Goal: Task Accomplishment & Management: Manage account settings

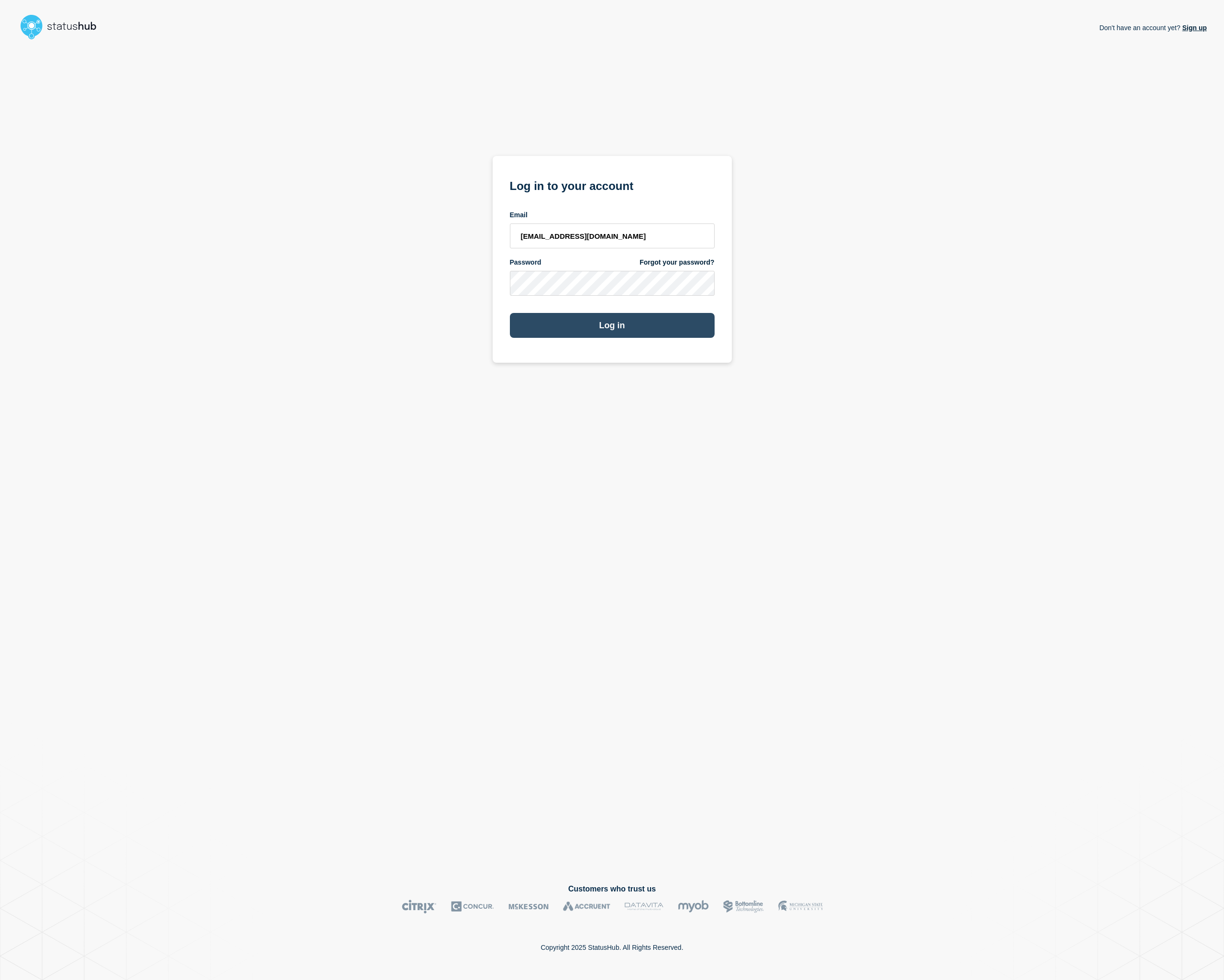
click at [591, 330] on button "Log in" at bounding box center [612, 325] width 205 height 25
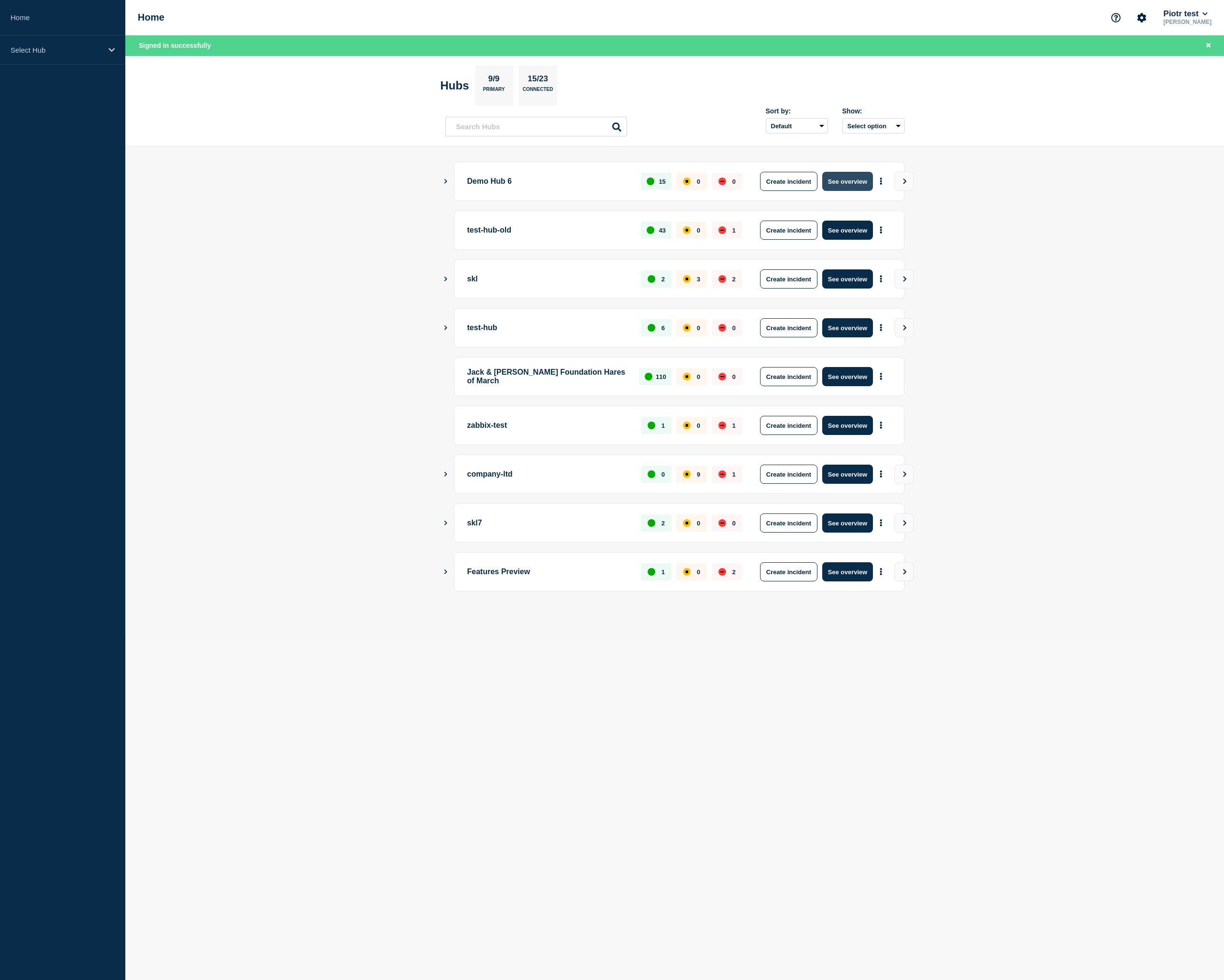
click at [858, 179] on button "See overview" at bounding box center [848, 181] width 51 height 19
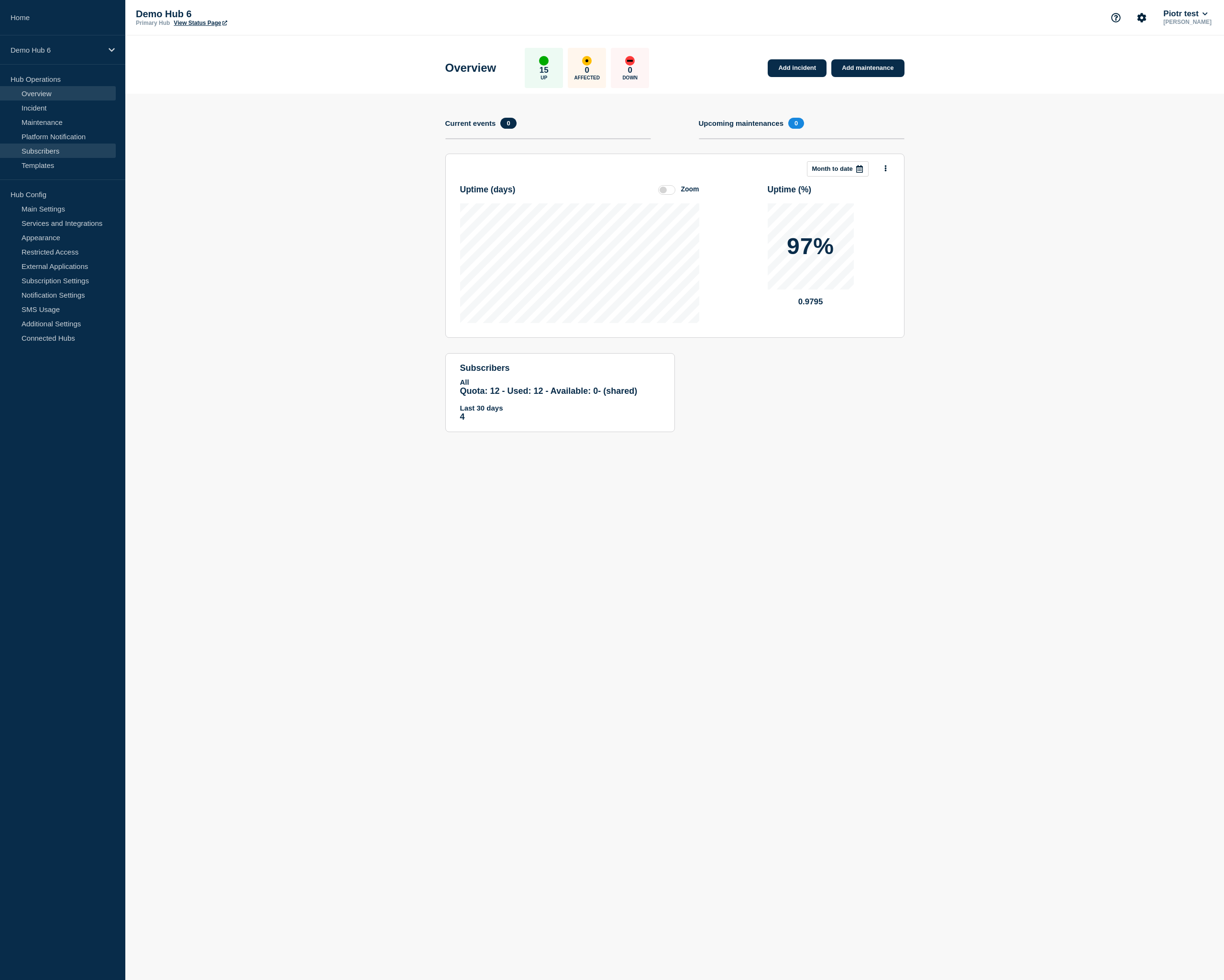
click at [52, 154] on link "Subscribers" at bounding box center [57, 151] width 116 height 14
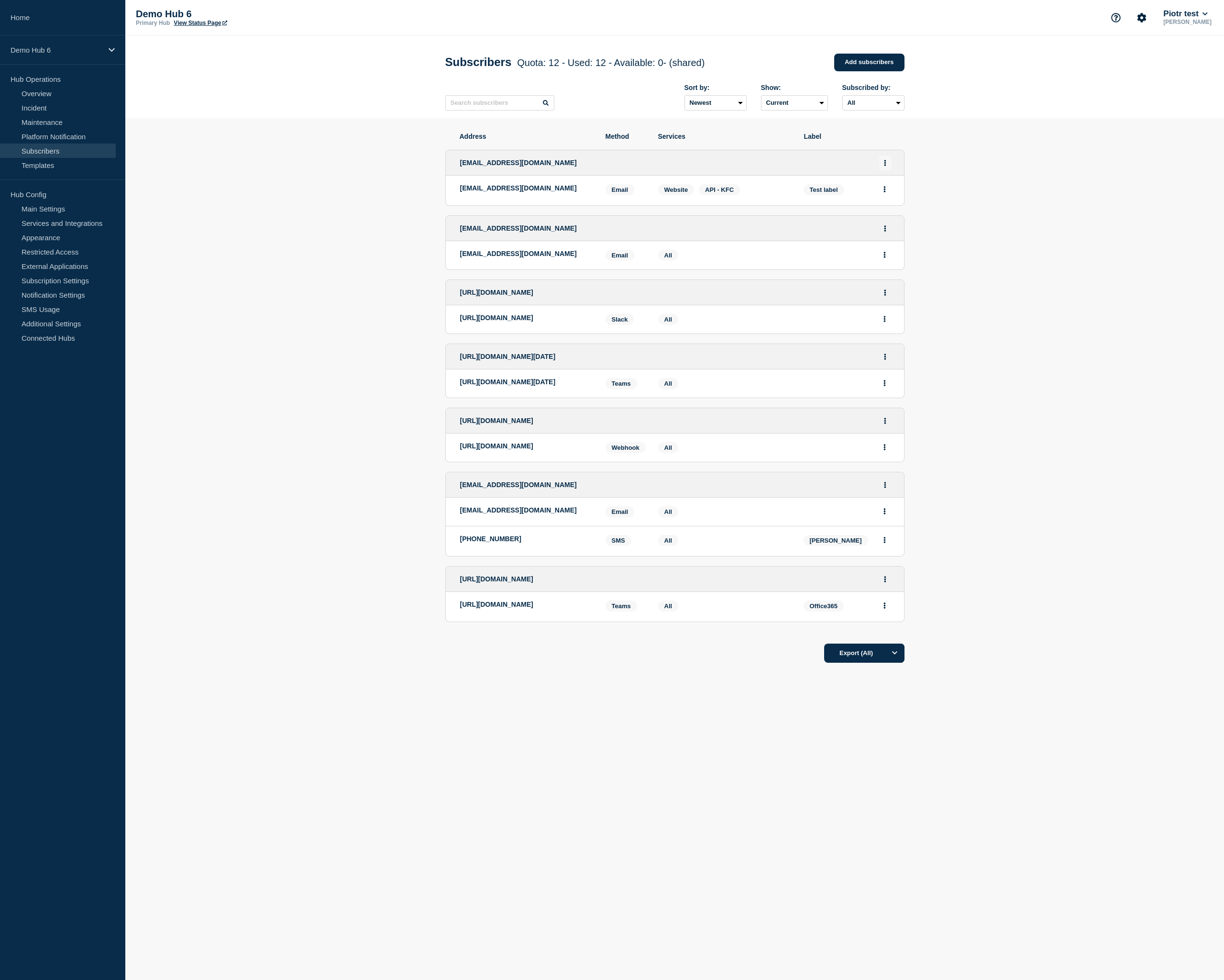
click at [888, 167] on button "Actions" at bounding box center [885, 163] width 12 height 15
click at [888, 208] on button "Delete" at bounding box center [885, 204] width 18 height 7
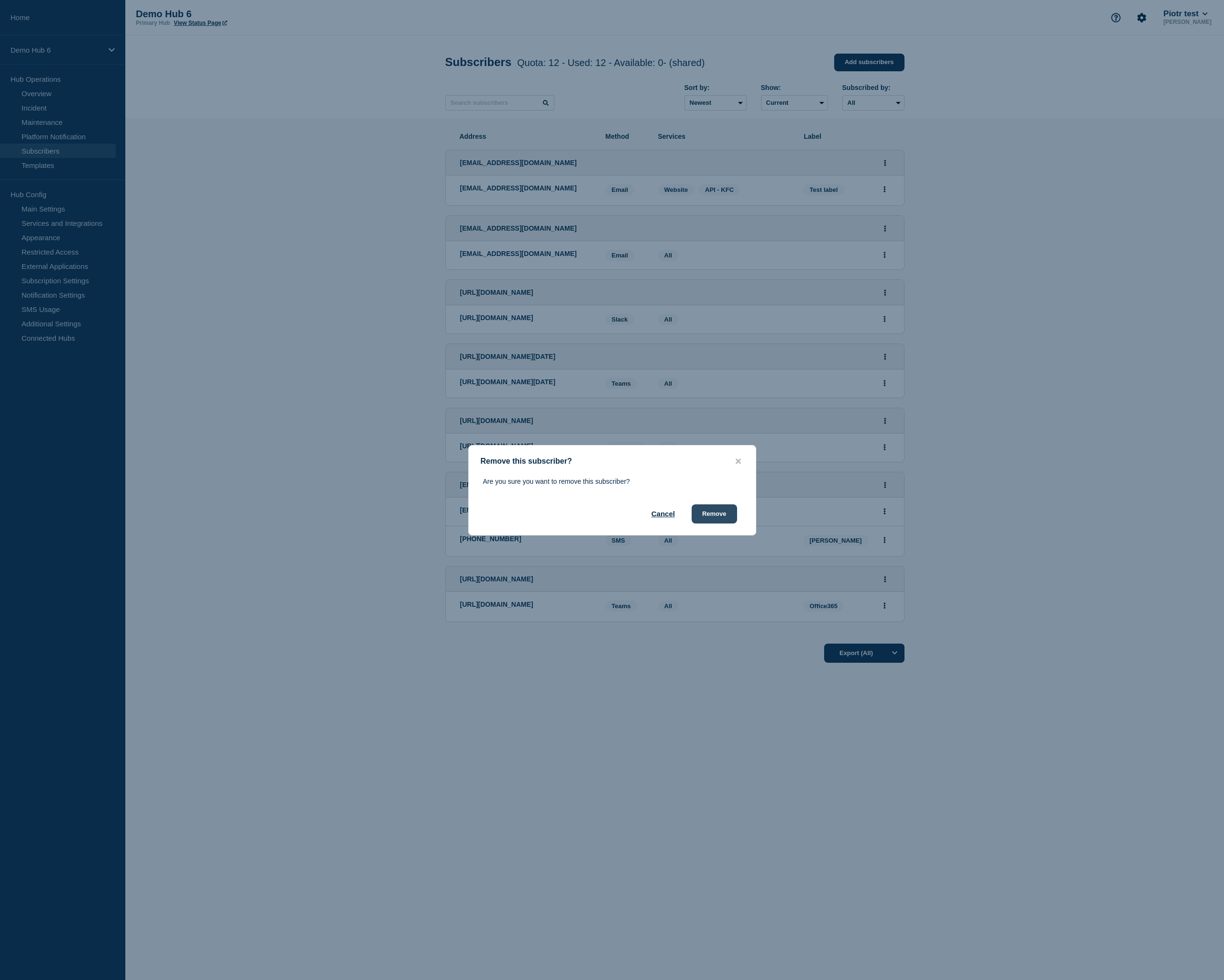
click at [717, 518] on button "Remove" at bounding box center [714, 513] width 46 height 19
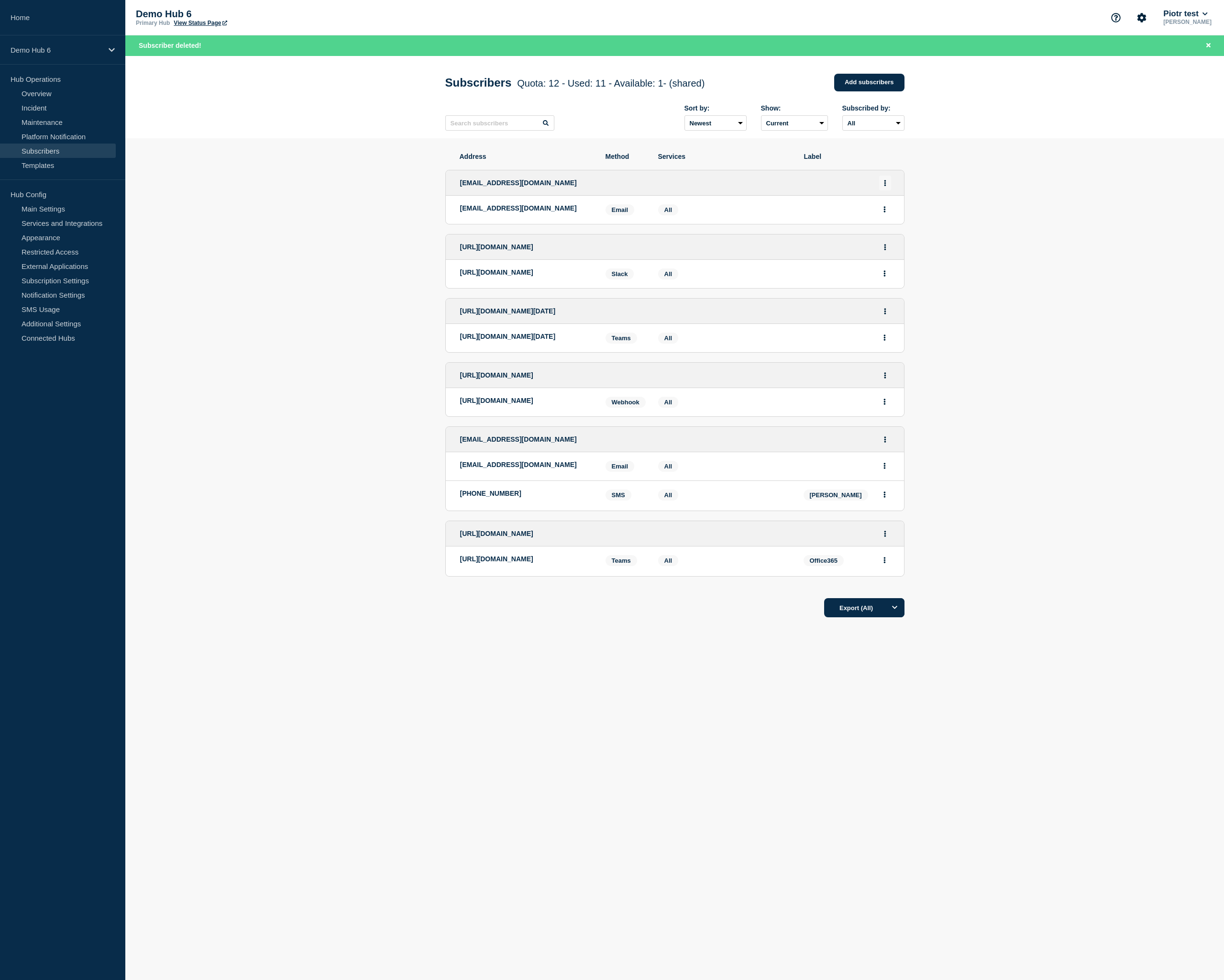
click at [883, 191] on button "Actions" at bounding box center [885, 183] width 12 height 15
click at [885, 228] on button "Delete" at bounding box center [885, 224] width 18 height 7
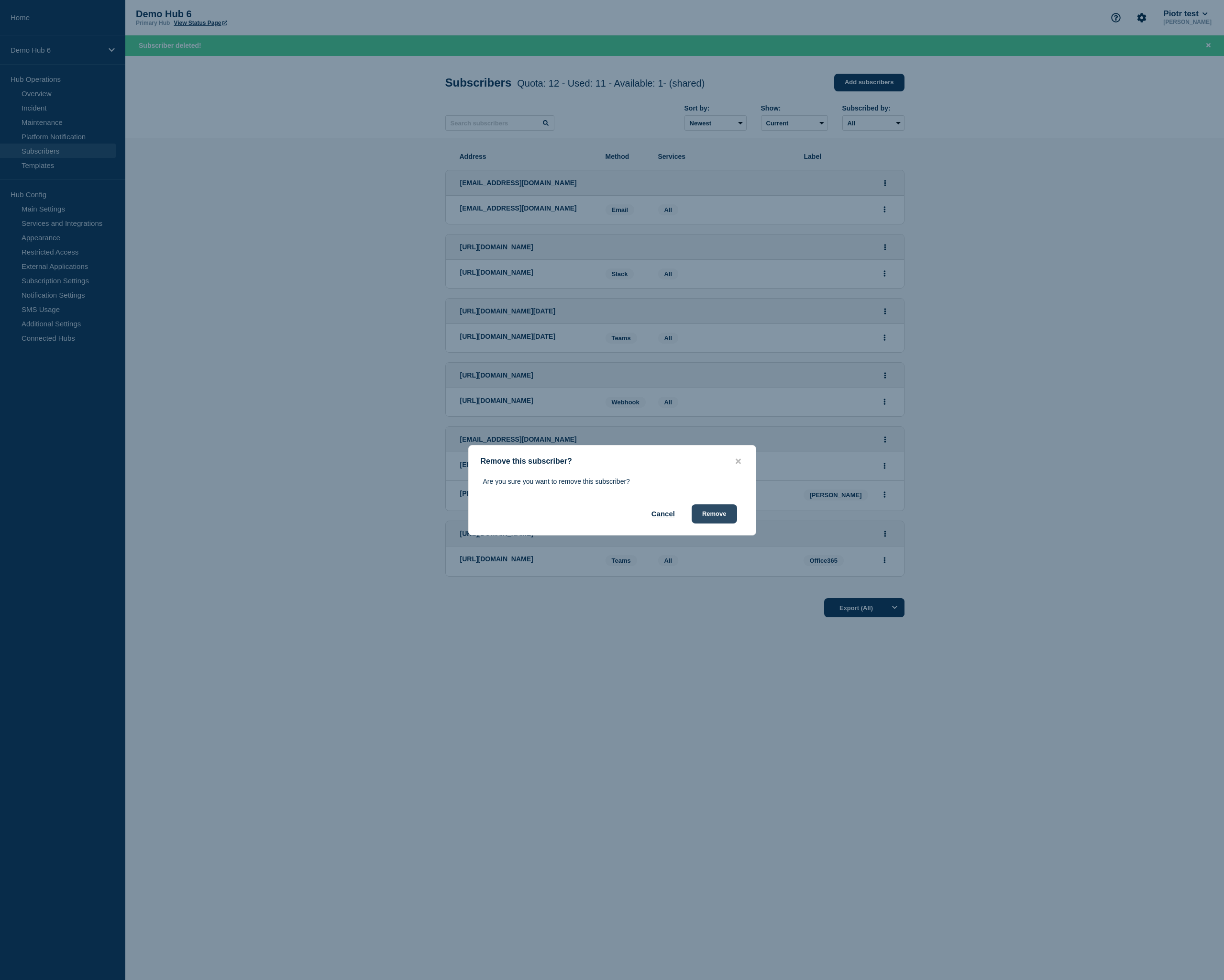
click at [712, 514] on button "Remove" at bounding box center [714, 513] width 46 height 19
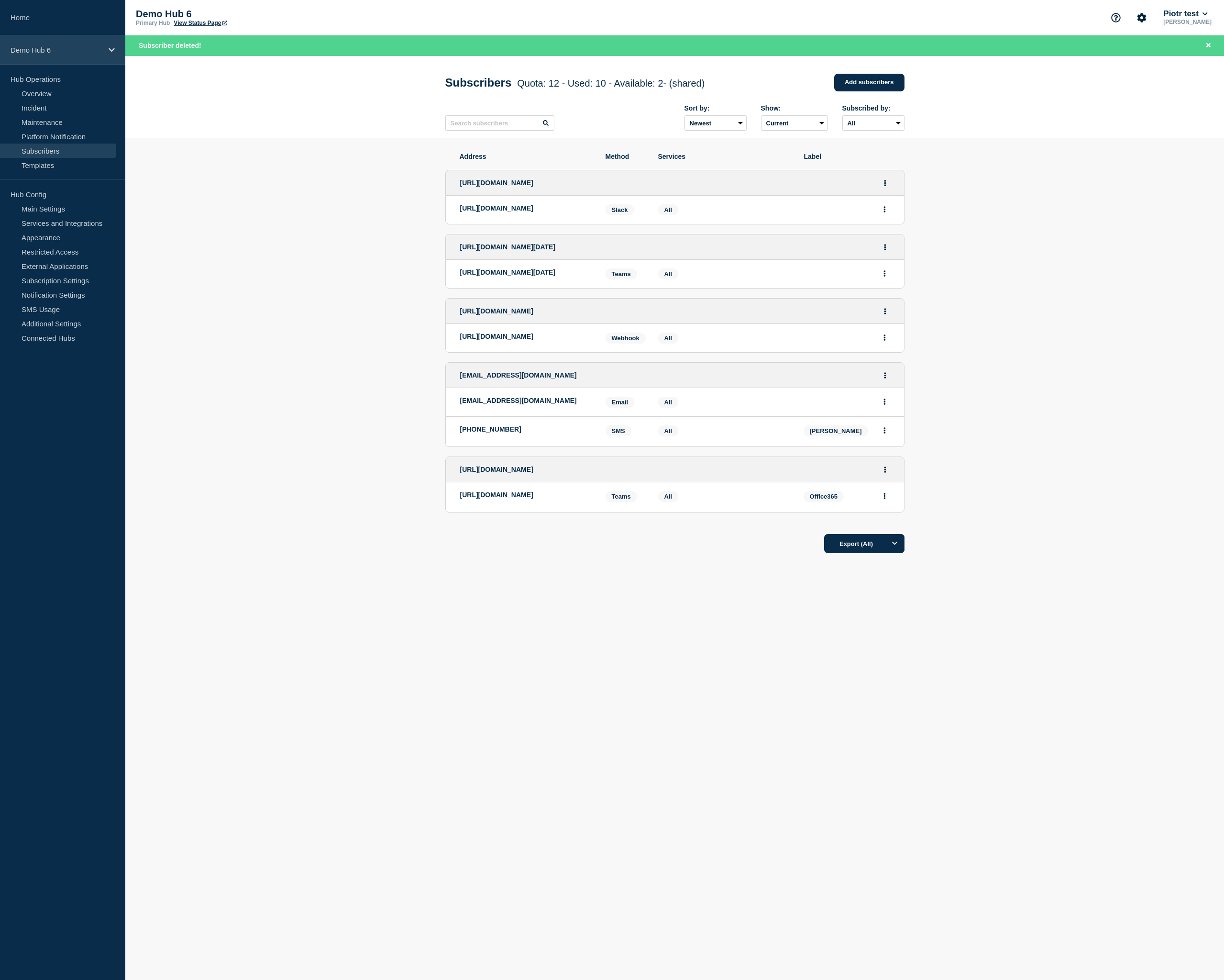
click at [58, 51] on p "Demo Hub 6" at bounding box center [56, 50] width 92 height 8
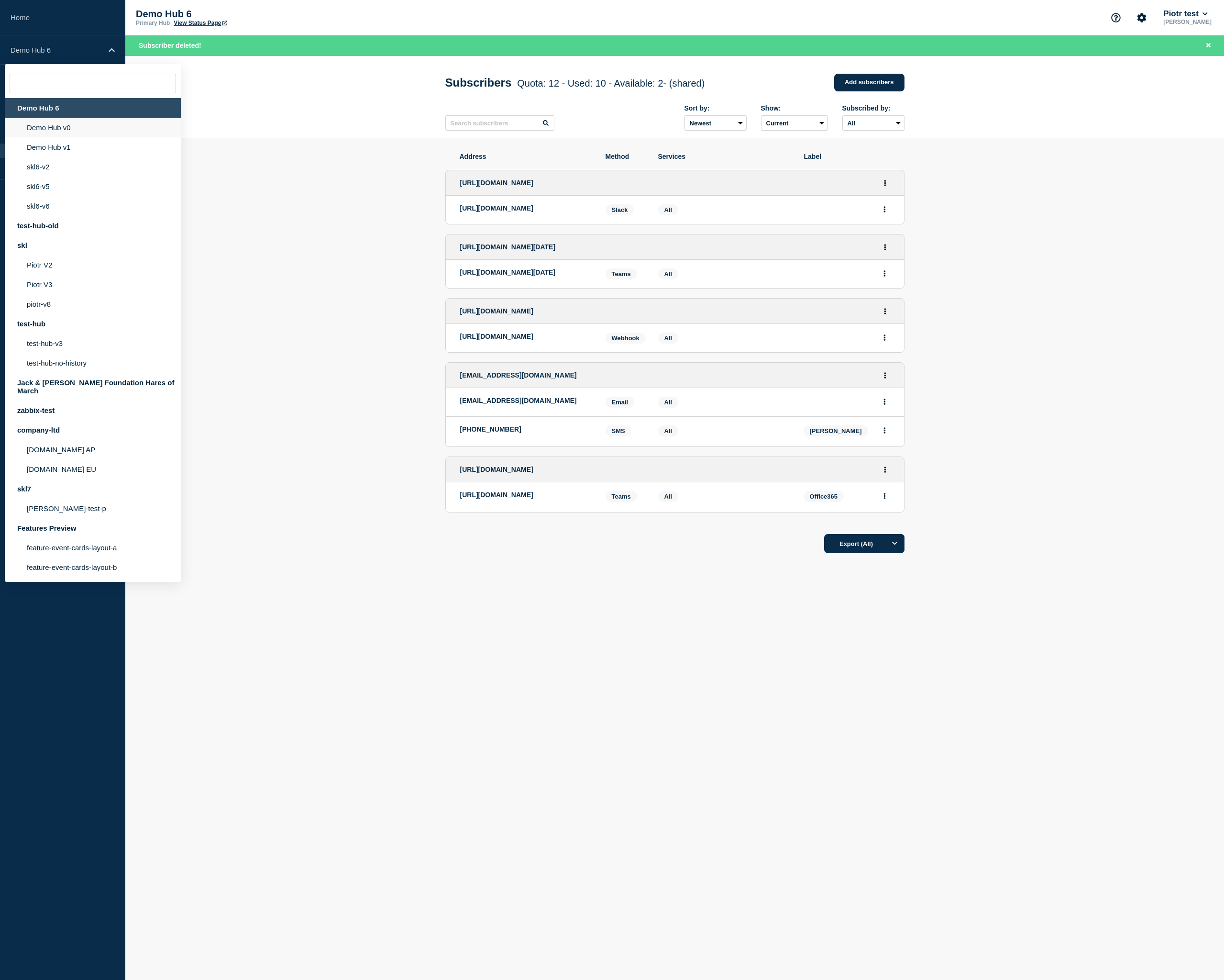
click at [69, 131] on li "Demo Hub v0" at bounding box center [93, 127] width 176 height 20
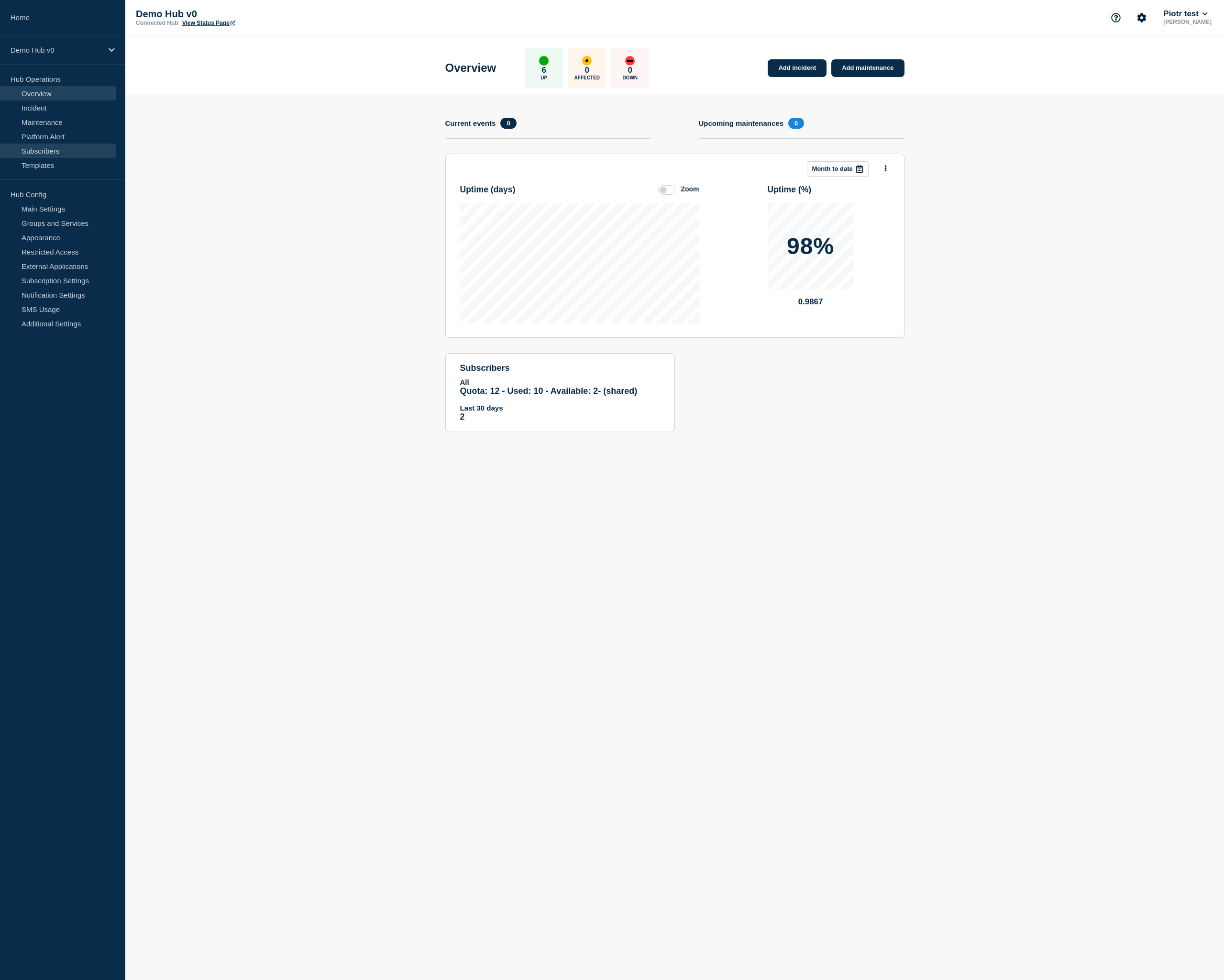
click at [52, 153] on link "Subscribers" at bounding box center [57, 151] width 116 height 14
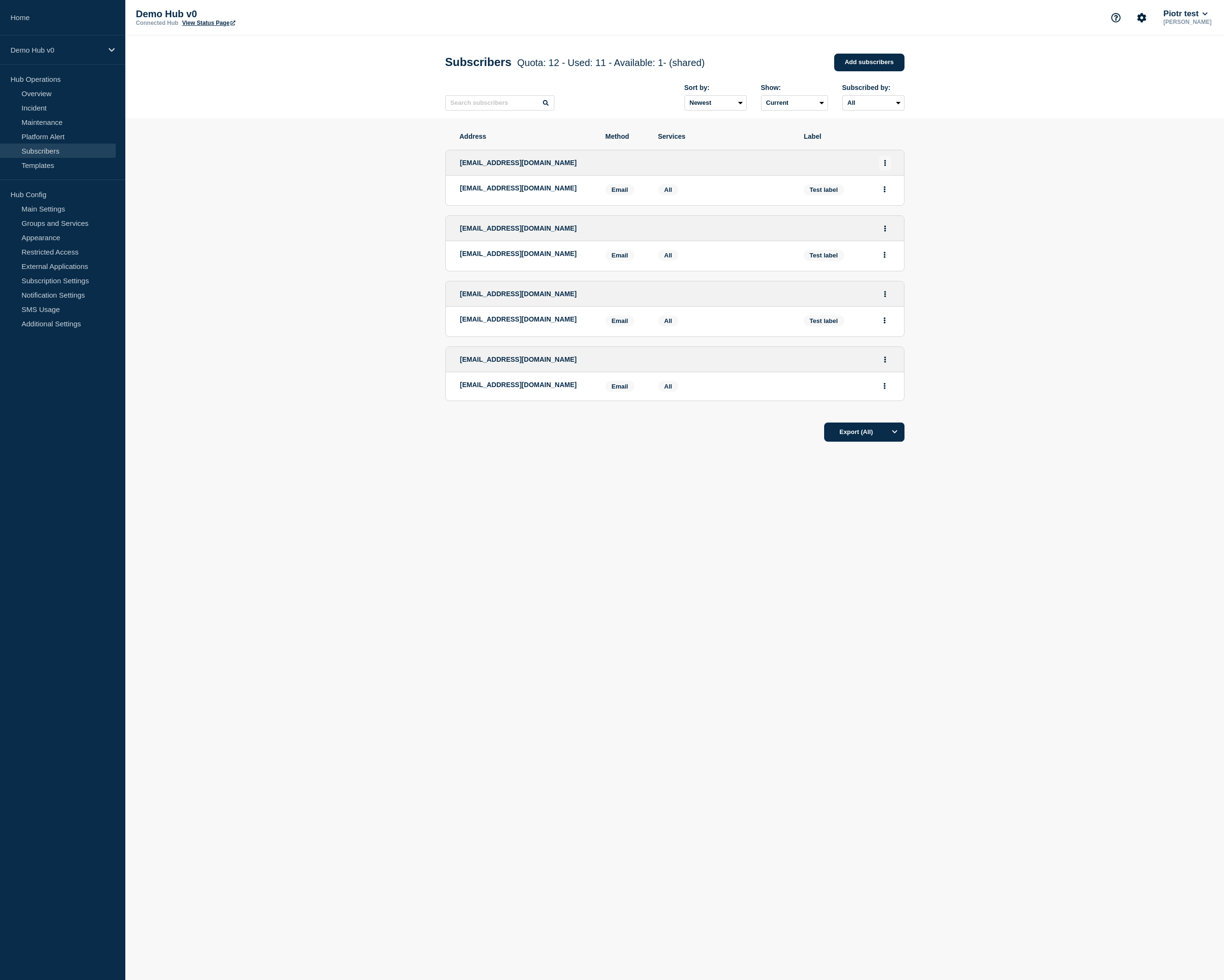
click at [883, 170] on button "Actions" at bounding box center [885, 163] width 12 height 15
click at [883, 208] on button "Delete" at bounding box center [885, 204] width 18 height 7
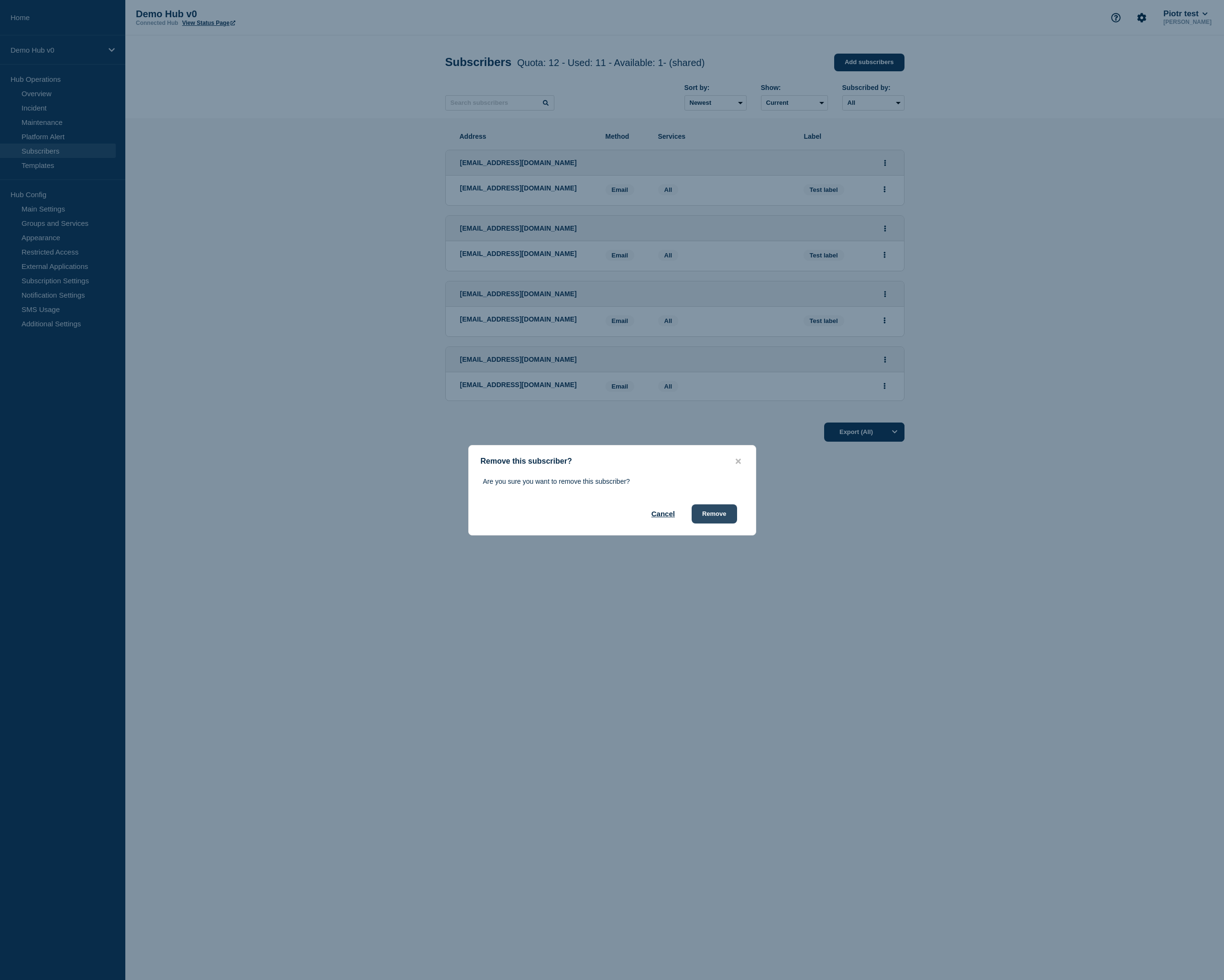
click at [706, 512] on button "Remove" at bounding box center [714, 513] width 46 height 19
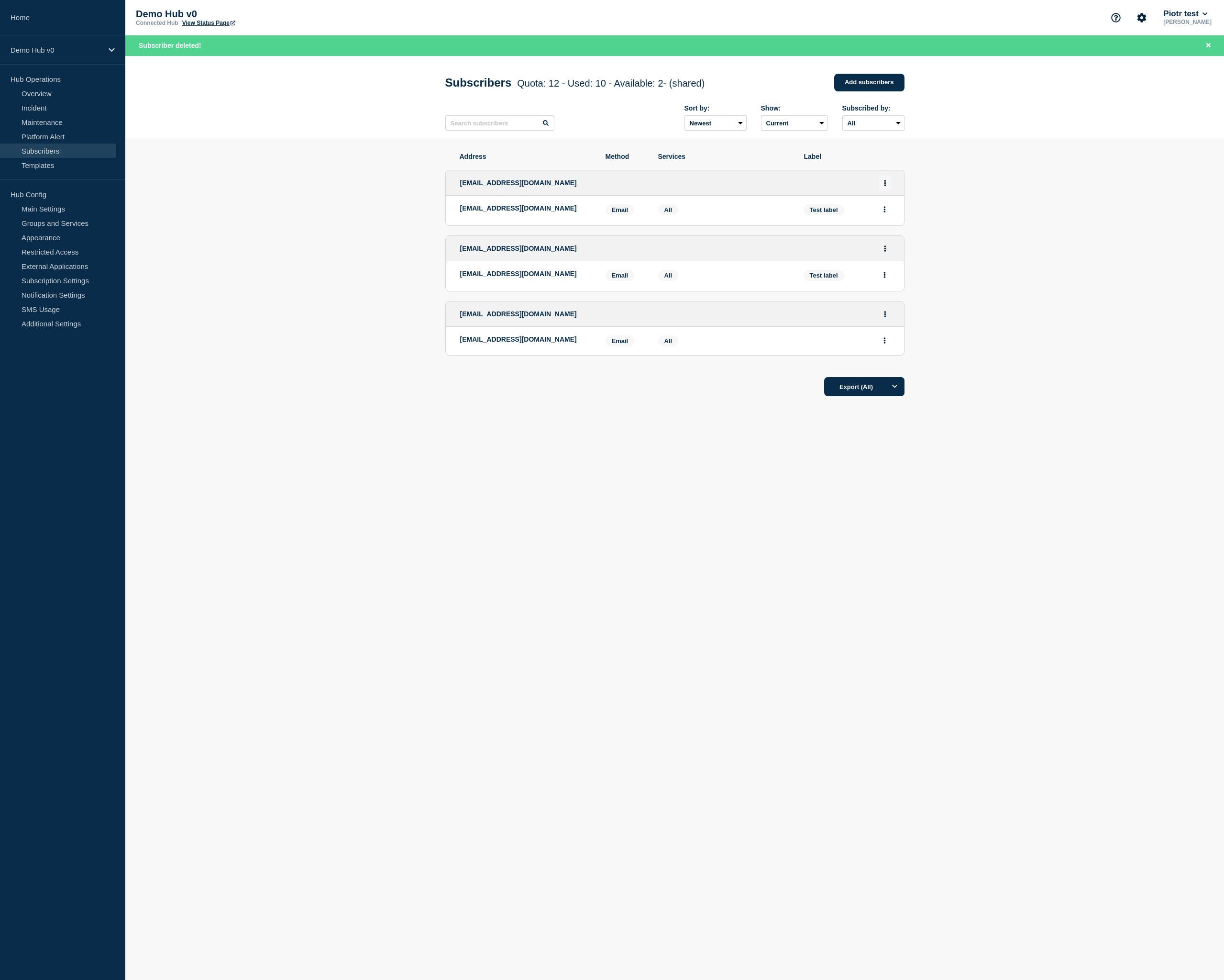
click at [887, 189] on button "Actions" at bounding box center [885, 183] width 12 height 15
click at [882, 228] on button "Delete" at bounding box center [885, 224] width 18 height 7
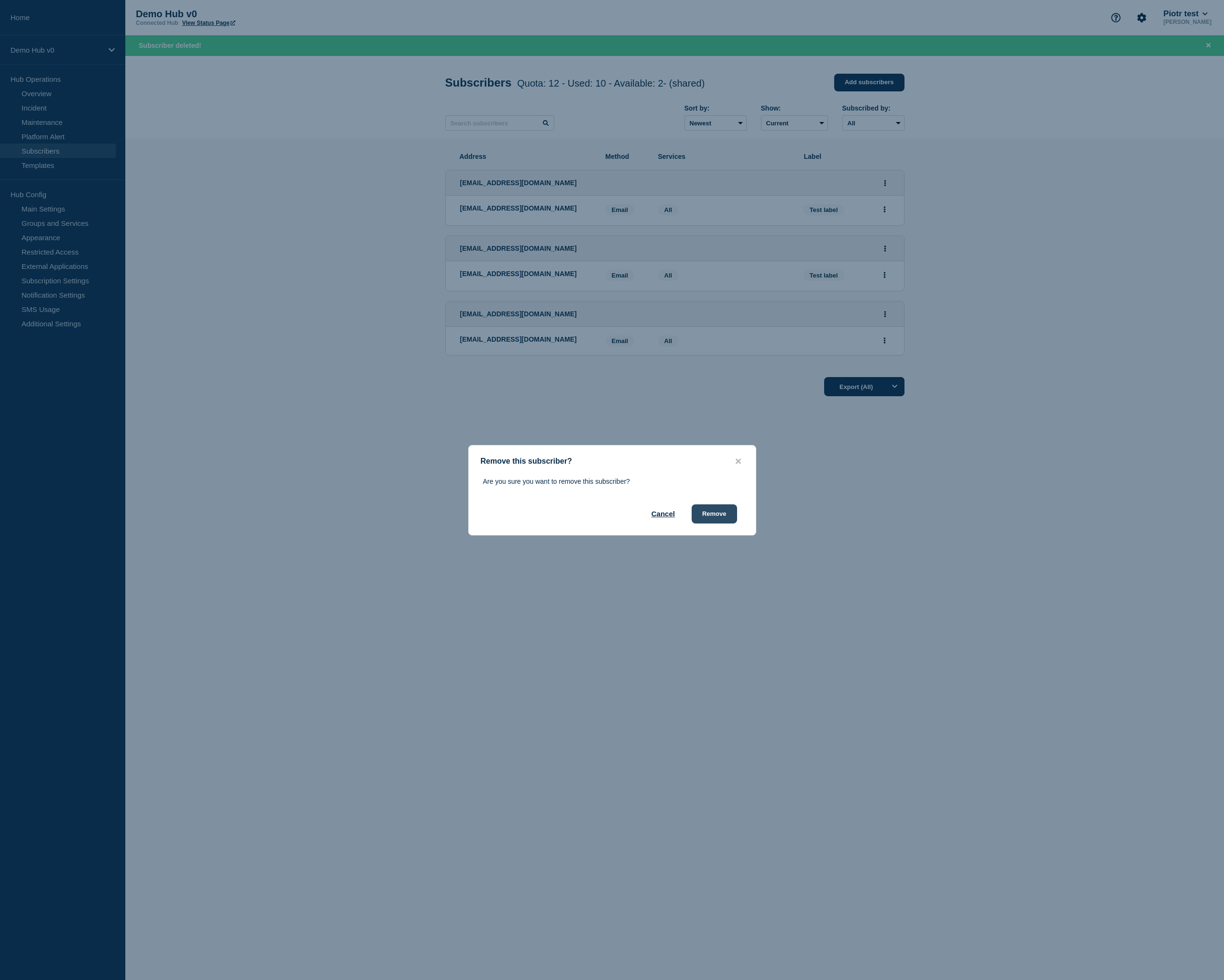
click at [725, 514] on button "Remove" at bounding box center [714, 513] width 46 height 19
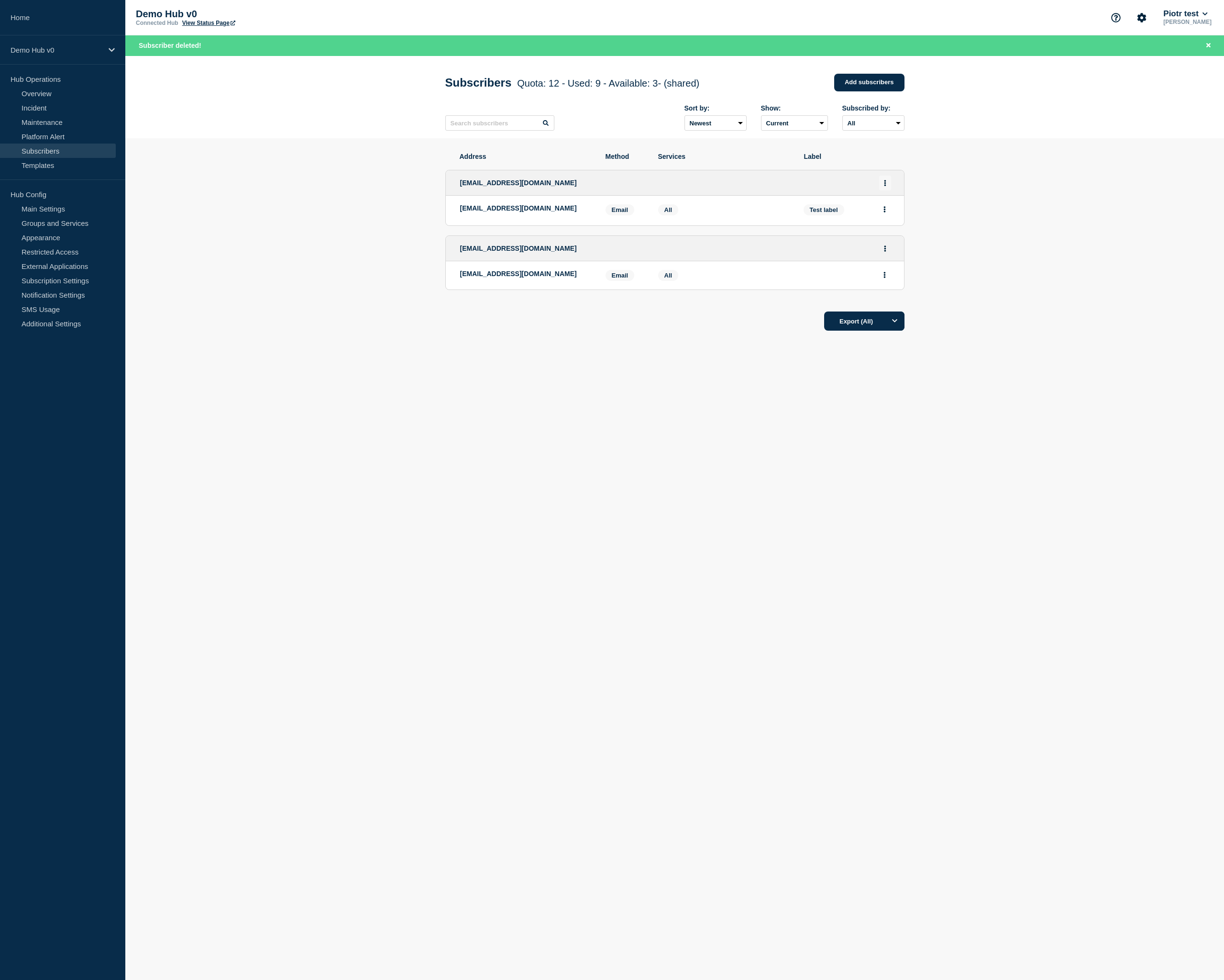
click at [885, 191] on button "Actions" at bounding box center [885, 183] width 12 height 15
click at [884, 228] on button "Delete" at bounding box center [885, 224] width 18 height 7
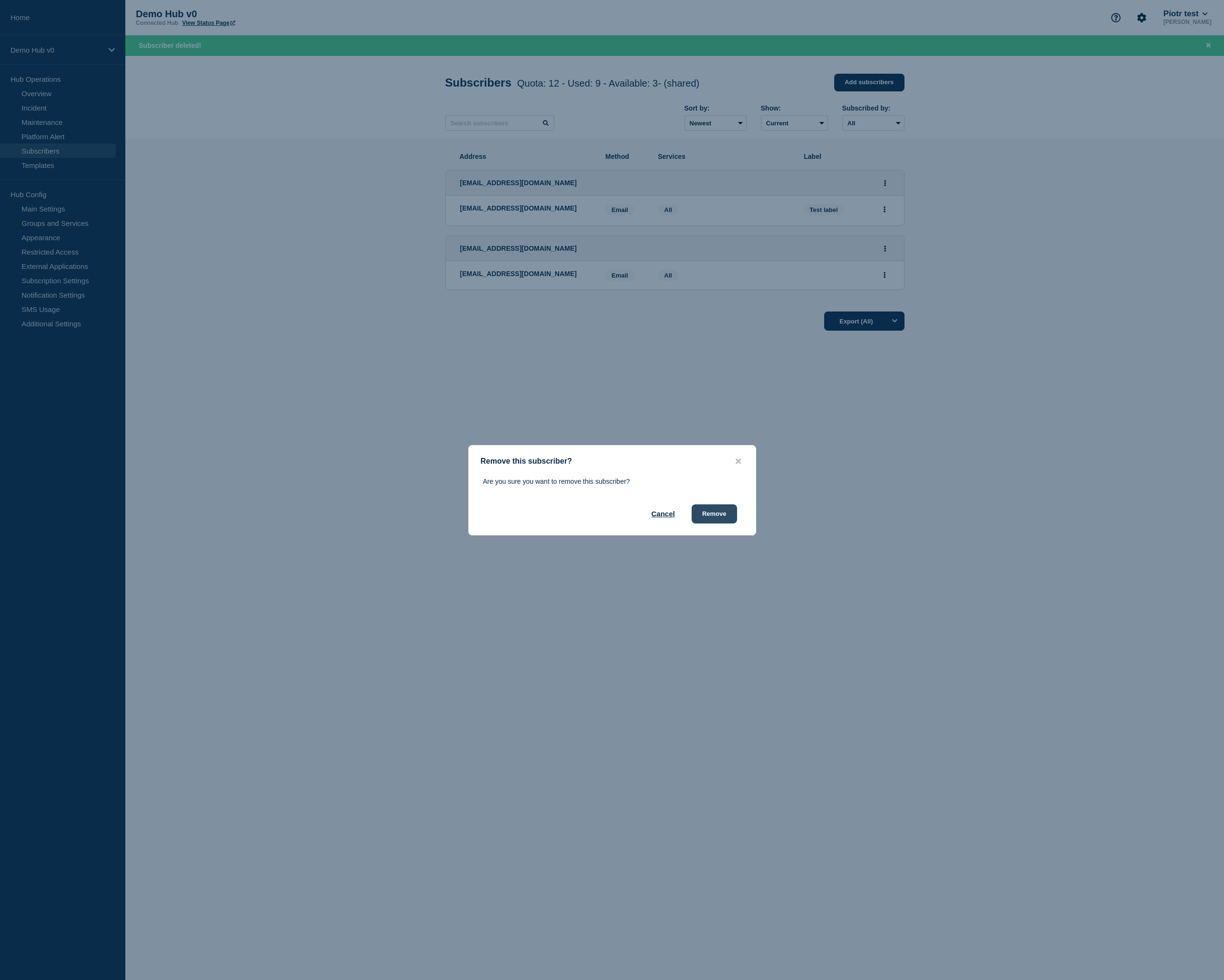
click at [723, 511] on button "Remove" at bounding box center [714, 513] width 46 height 19
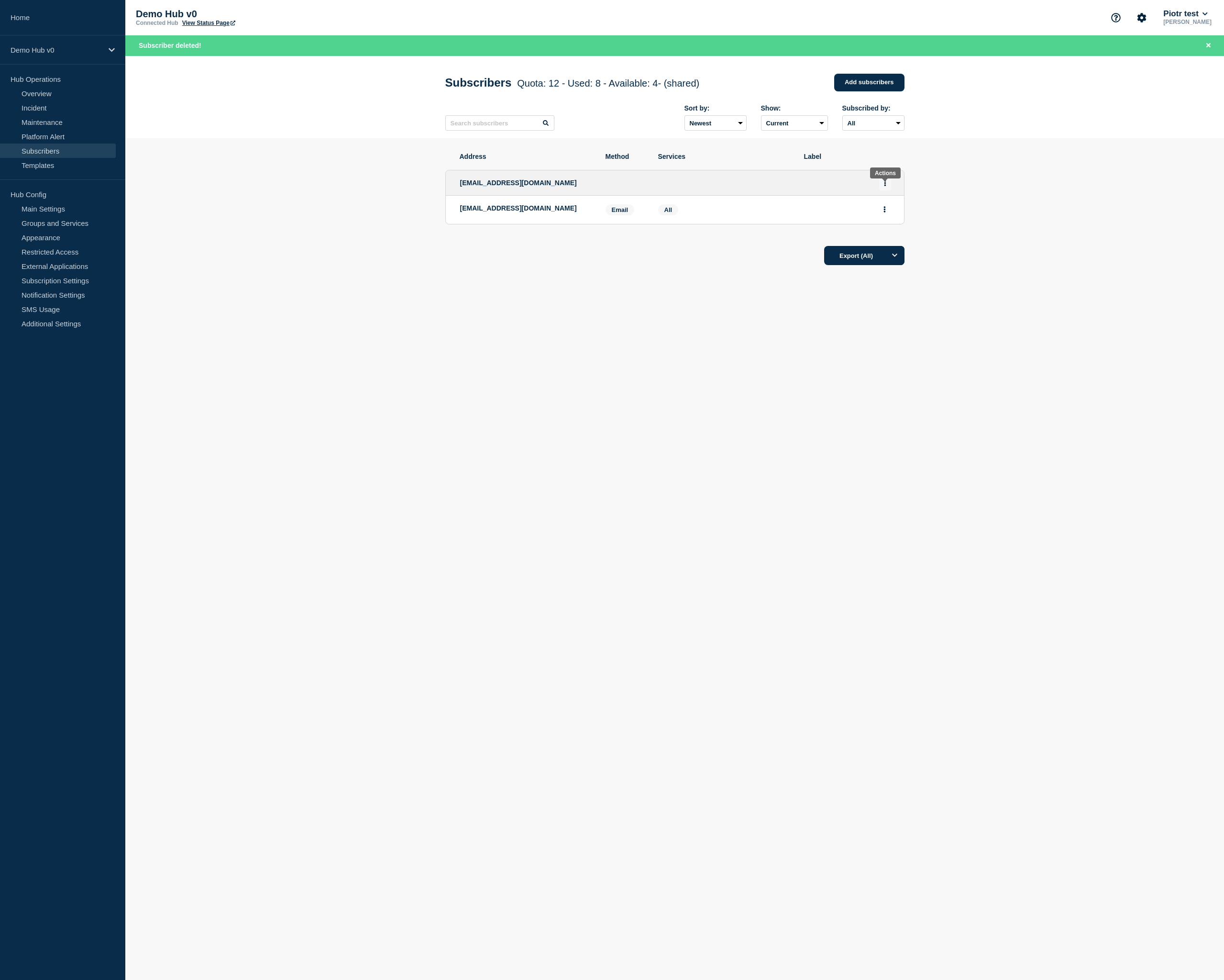
click at [887, 189] on button "Actions" at bounding box center [885, 183] width 12 height 15
click at [888, 228] on button "Delete" at bounding box center [885, 224] width 18 height 7
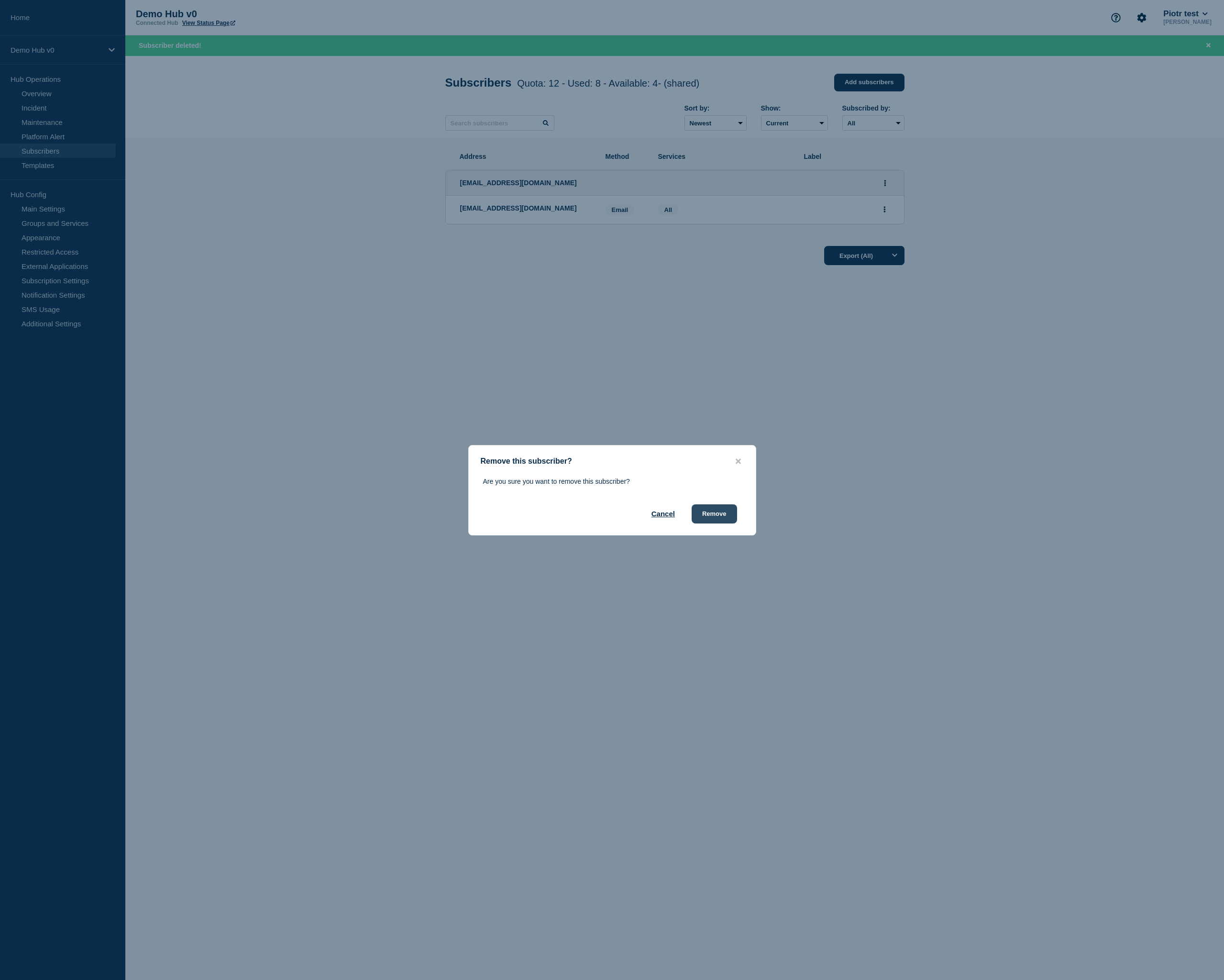
click at [727, 507] on button "Remove" at bounding box center [714, 513] width 46 height 19
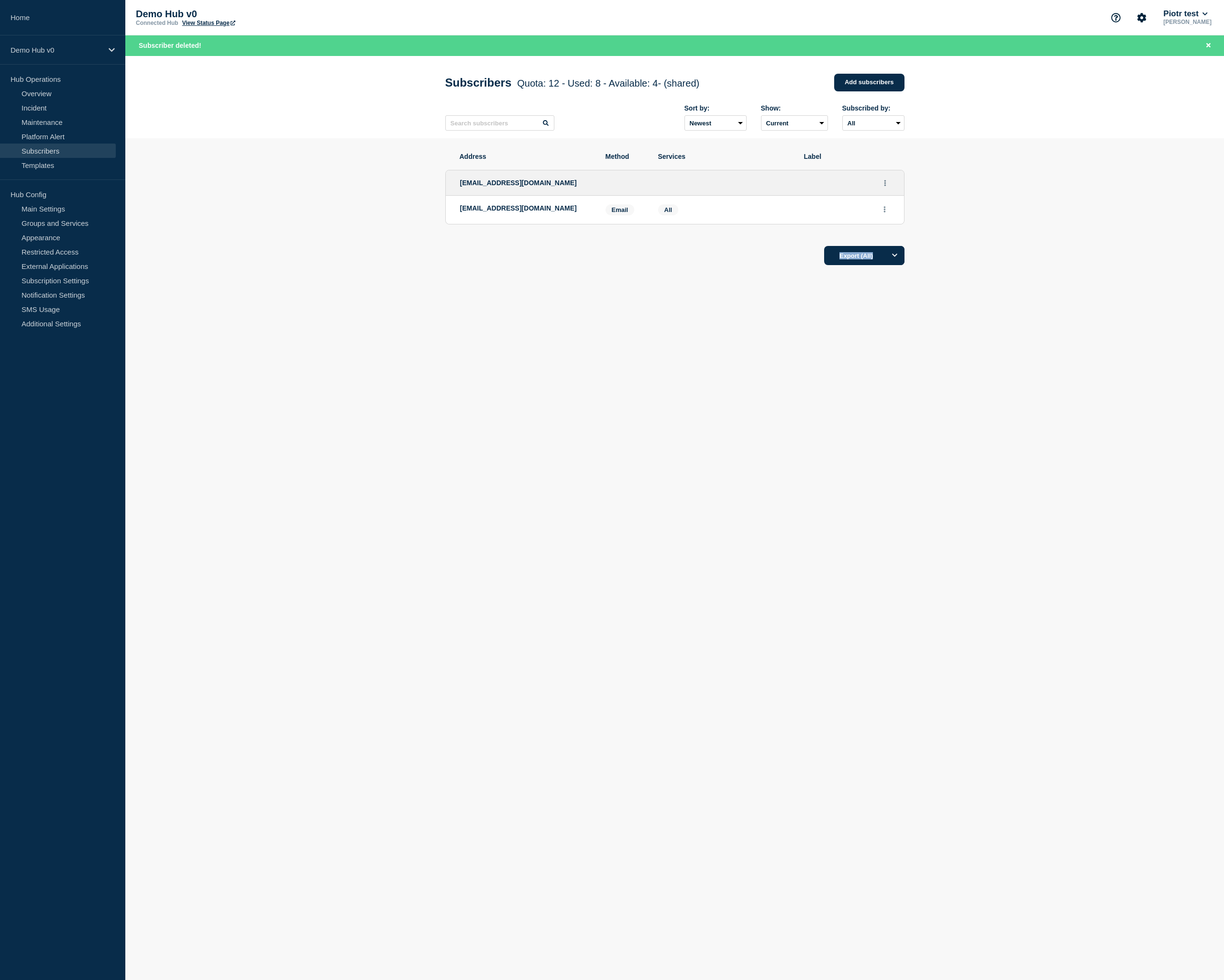
click at [435, 394] on body "Home Demo Hub v0 Hub Operations Overview Incident Maintenance Platform Alert Su…" at bounding box center [612, 490] width 1224 height 980
